Goal: Check status: Check status

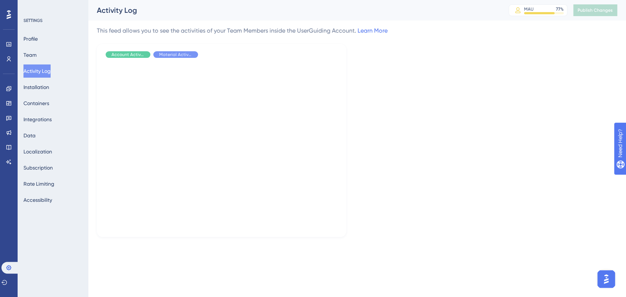
scroll to position [2835, 0]
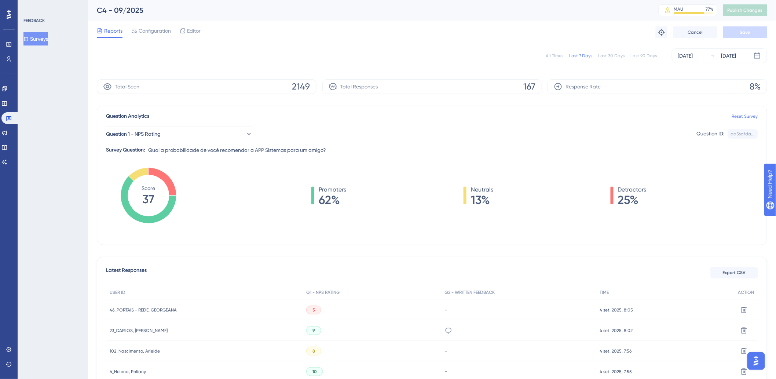
click at [545, 57] on div "All Times Last 7 Days Last 30 Days Last 90 Days Sep 03 2025 Sep 04 2025" at bounding box center [432, 55] width 670 height 15
click at [551, 56] on div "All Times" at bounding box center [555, 56] width 18 height 6
click at [557, 56] on div "All Times" at bounding box center [555, 56] width 18 height 6
